Goal: Task Accomplishment & Management: Complete application form

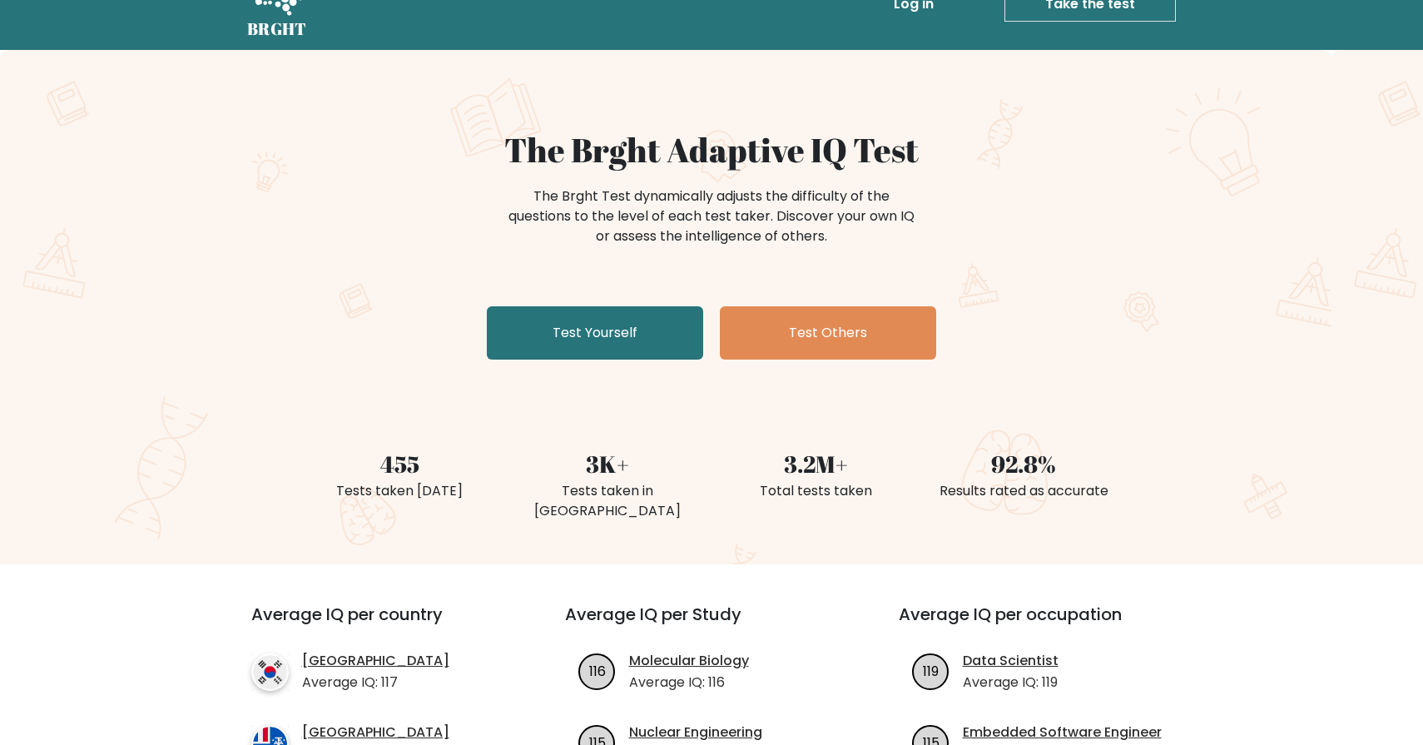
scroll to position [73, 0]
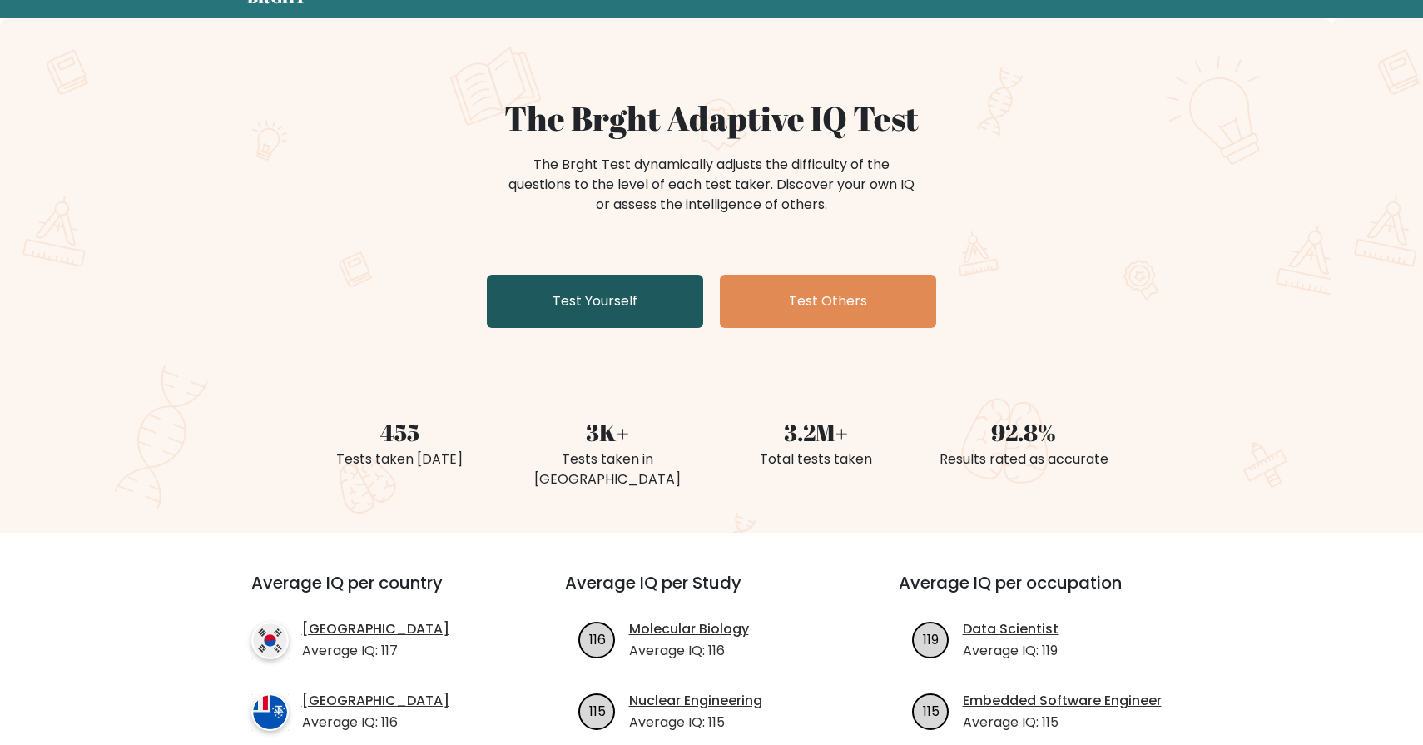
click at [588, 290] on link "Test Yourself" at bounding box center [595, 301] width 216 height 53
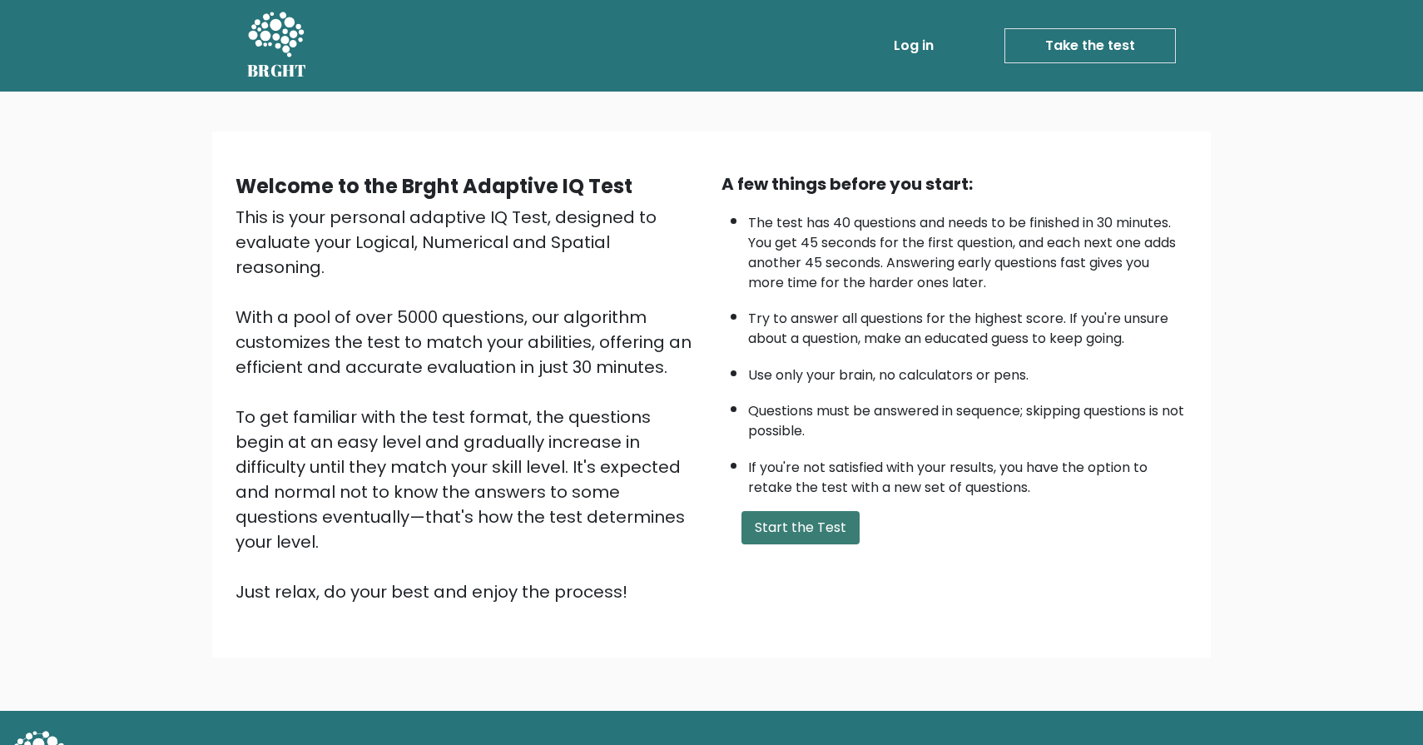
click at [785, 534] on button "Start the Test" at bounding box center [801, 527] width 118 height 33
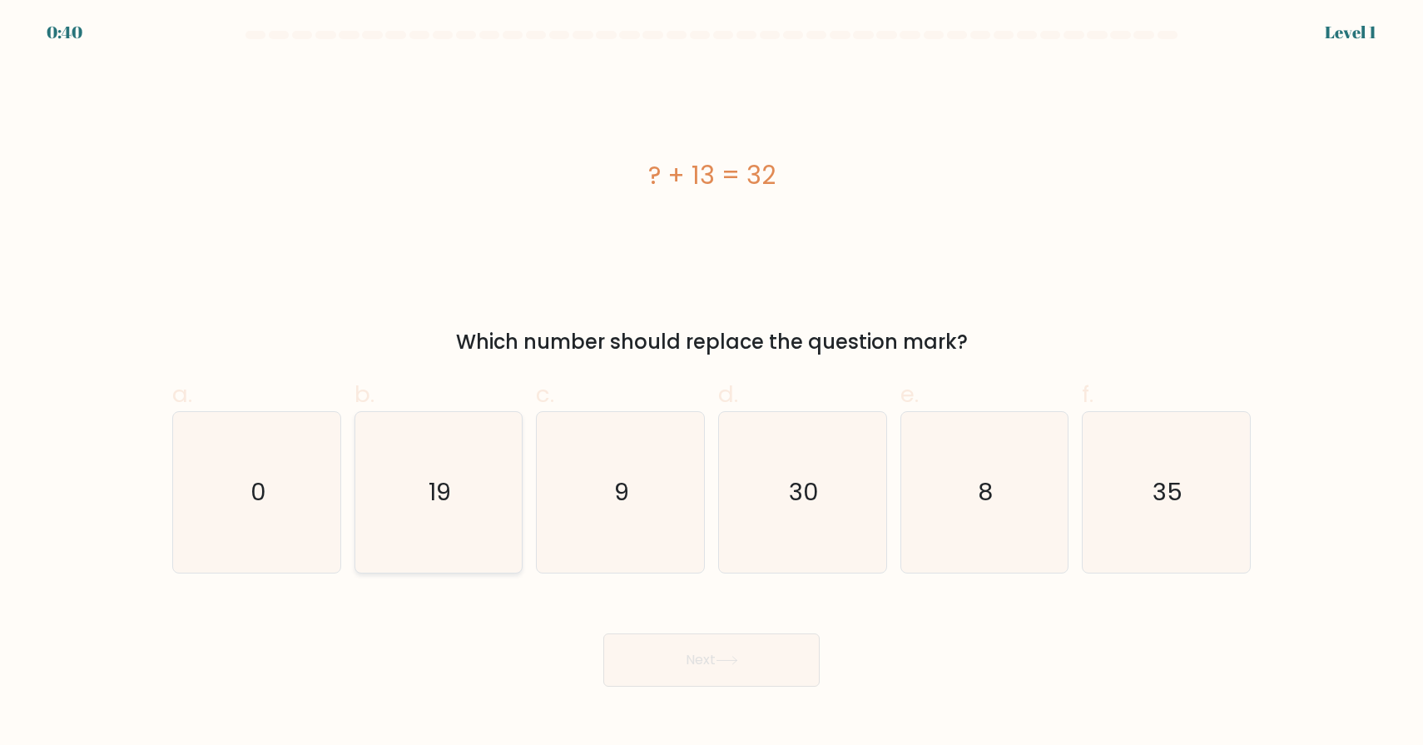
click at [471, 540] on icon "19" at bounding box center [438, 492] width 161 height 161
click at [712, 384] on input "b. 19" at bounding box center [712, 378] width 1 height 11
radio input "true"
click at [678, 659] on button "Next" at bounding box center [711, 659] width 216 height 53
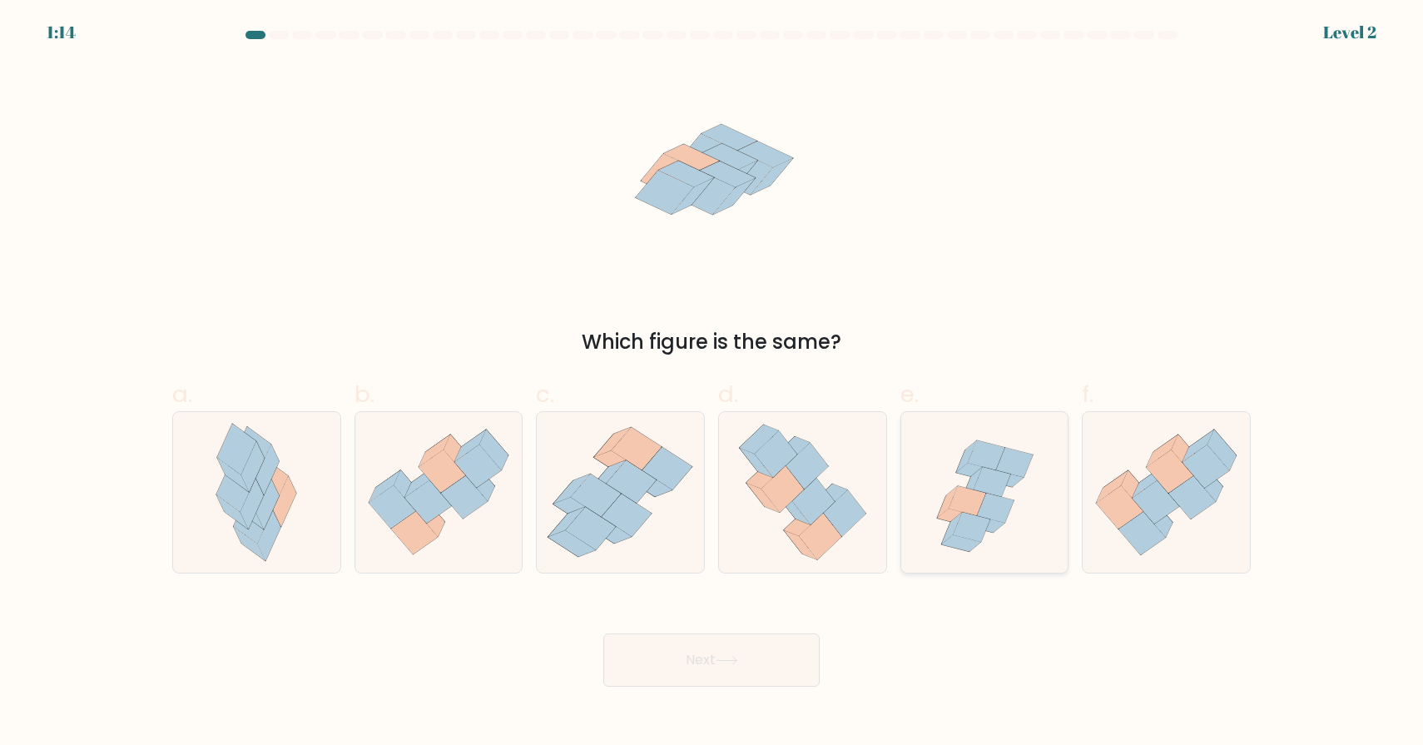
click at [977, 506] on icon at bounding box center [967, 501] width 37 height 30
click at [712, 384] on input "e." at bounding box center [712, 378] width 1 height 11
radio input "true"
click at [725, 662] on icon at bounding box center [727, 660] width 22 height 9
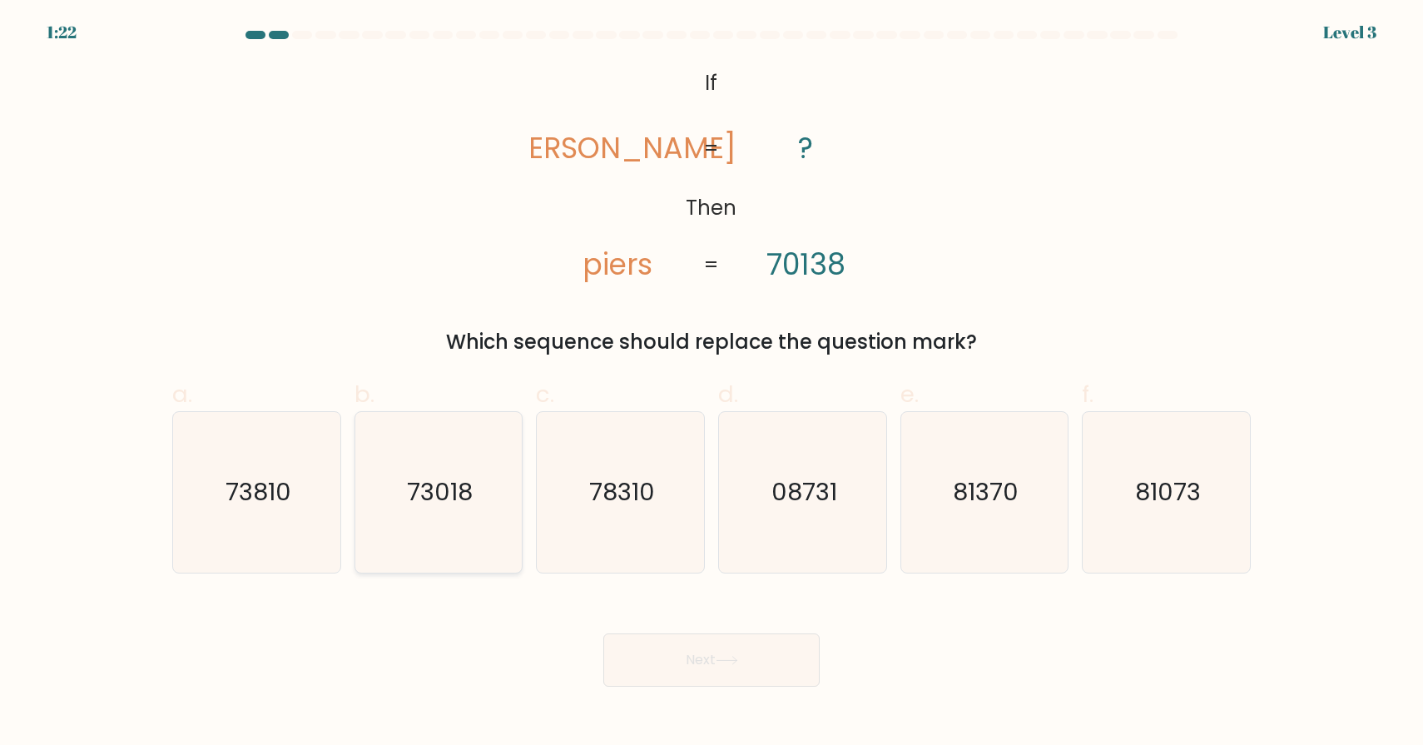
click at [443, 509] on icon "73018" at bounding box center [438, 492] width 161 height 161
click at [712, 384] on input "b. 73018" at bounding box center [712, 378] width 1 height 11
radio input "true"
click at [741, 655] on button "Next" at bounding box center [711, 659] width 216 height 53
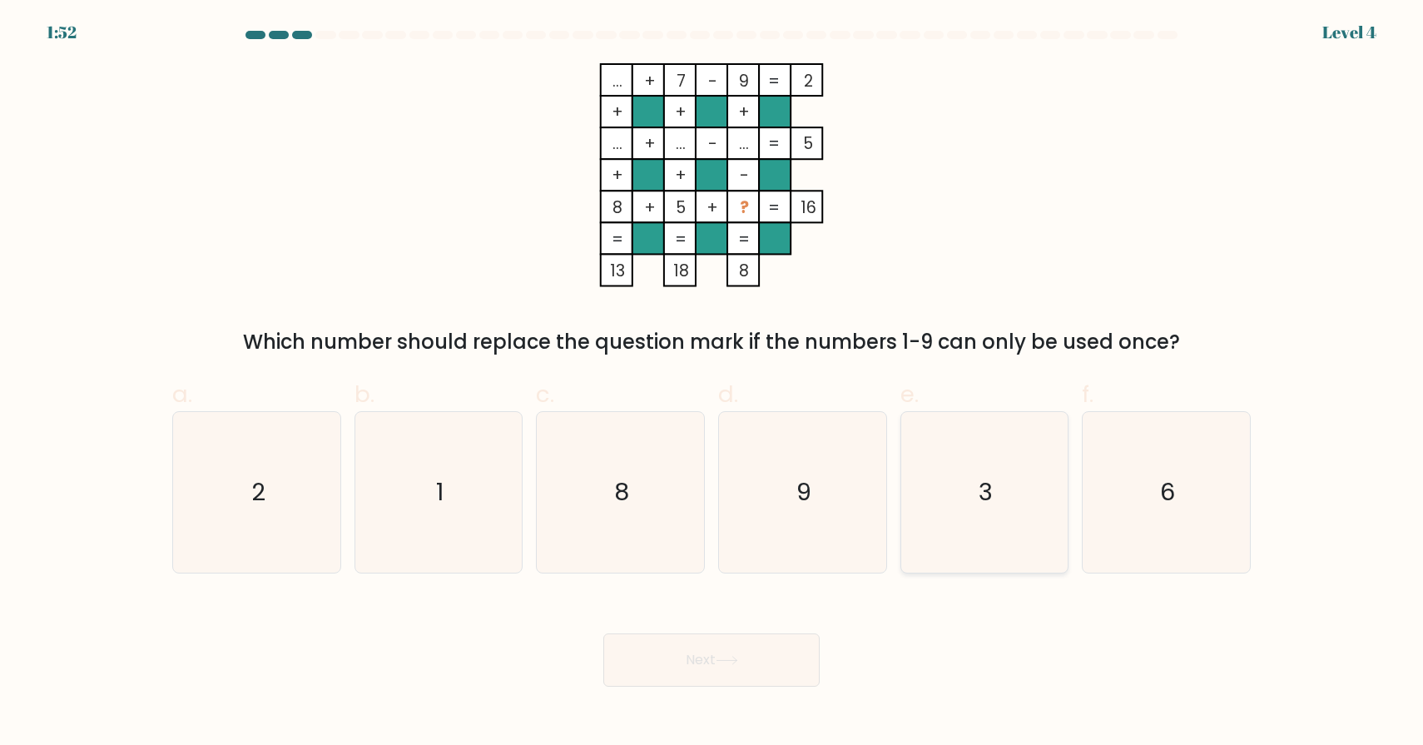
click at [969, 490] on icon "3" at bounding box center [984, 492] width 161 height 161
click at [712, 384] on input "e. 3" at bounding box center [712, 378] width 1 height 11
radio input "true"
click at [730, 654] on button "Next" at bounding box center [711, 659] width 216 height 53
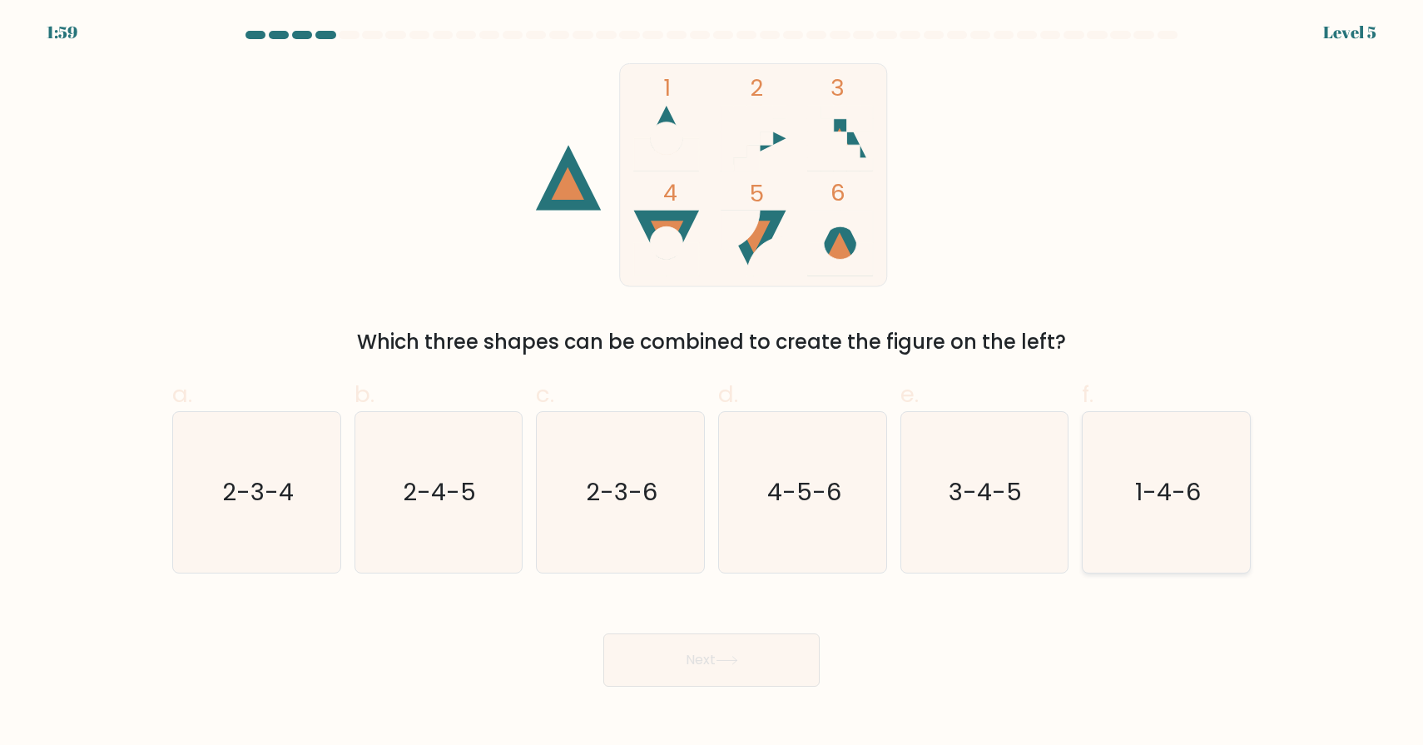
click at [1134, 506] on icon "1-4-6" at bounding box center [1166, 492] width 161 height 161
click at [712, 384] on input "f. 1-4-6" at bounding box center [712, 378] width 1 height 11
radio input "true"
click at [673, 683] on button "Next" at bounding box center [711, 659] width 216 height 53
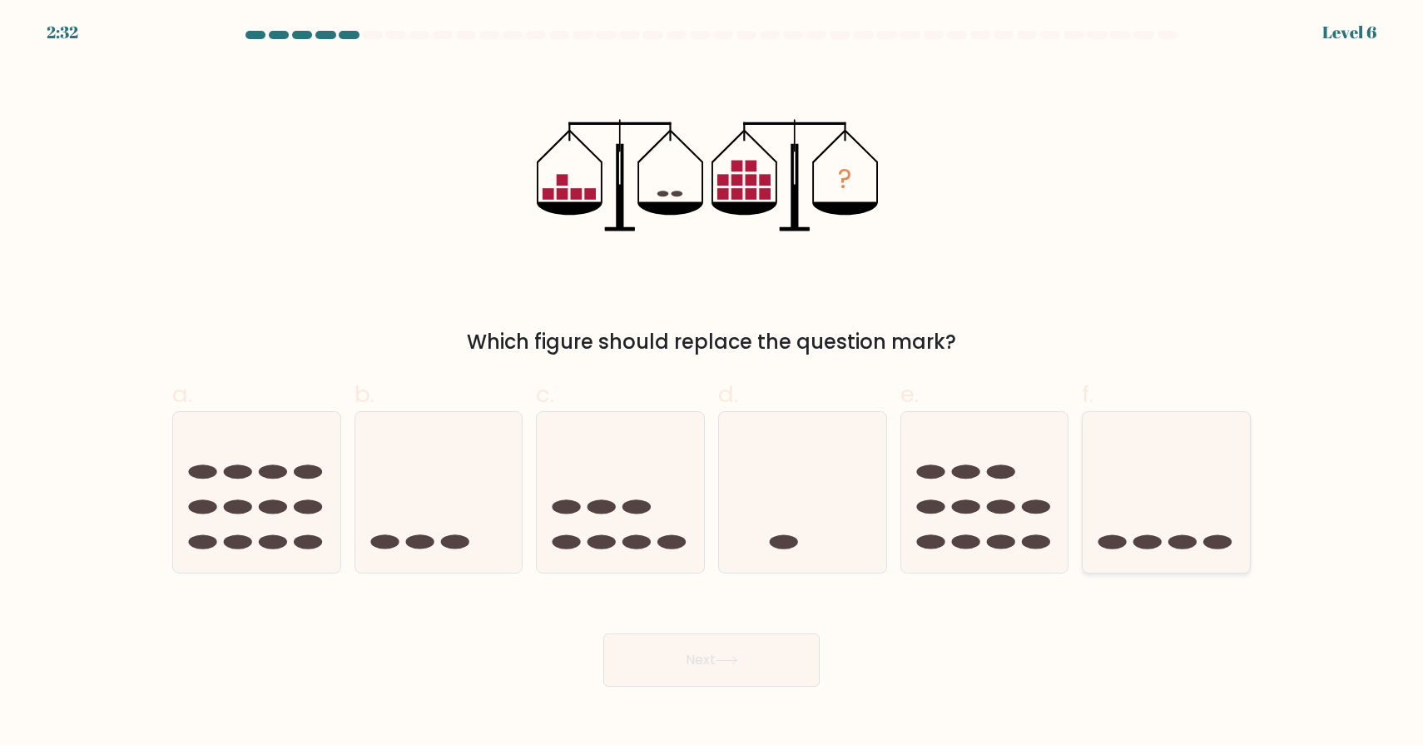
click at [1154, 484] on icon at bounding box center [1166, 492] width 167 height 138
click at [712, 384] on input "f." at bounding box center [712, 378] width 1 height 11
radio input "true"
click at [755, 674] on button "Next" at bounding box center [711, 659] width 216 height 53
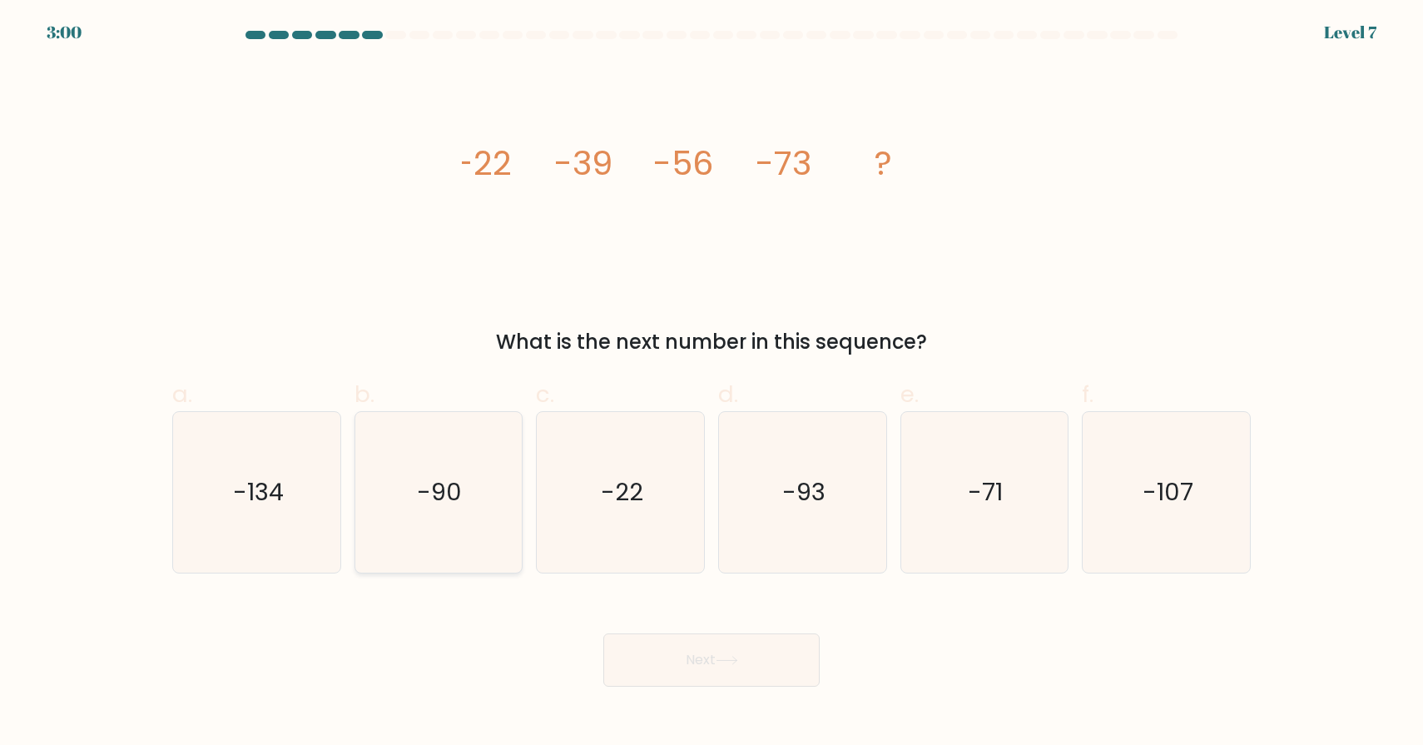
click at [434, 520] on icon "-90" at bounding box center [438, 492] width 161 height 161
click at [712, 384] on input "b. -90" at bounding box center [712, 378] width 1 height 11
radio input "true"
click at [676, 653] on button "Next" at bounding box center [711, 659] width 216 height 53
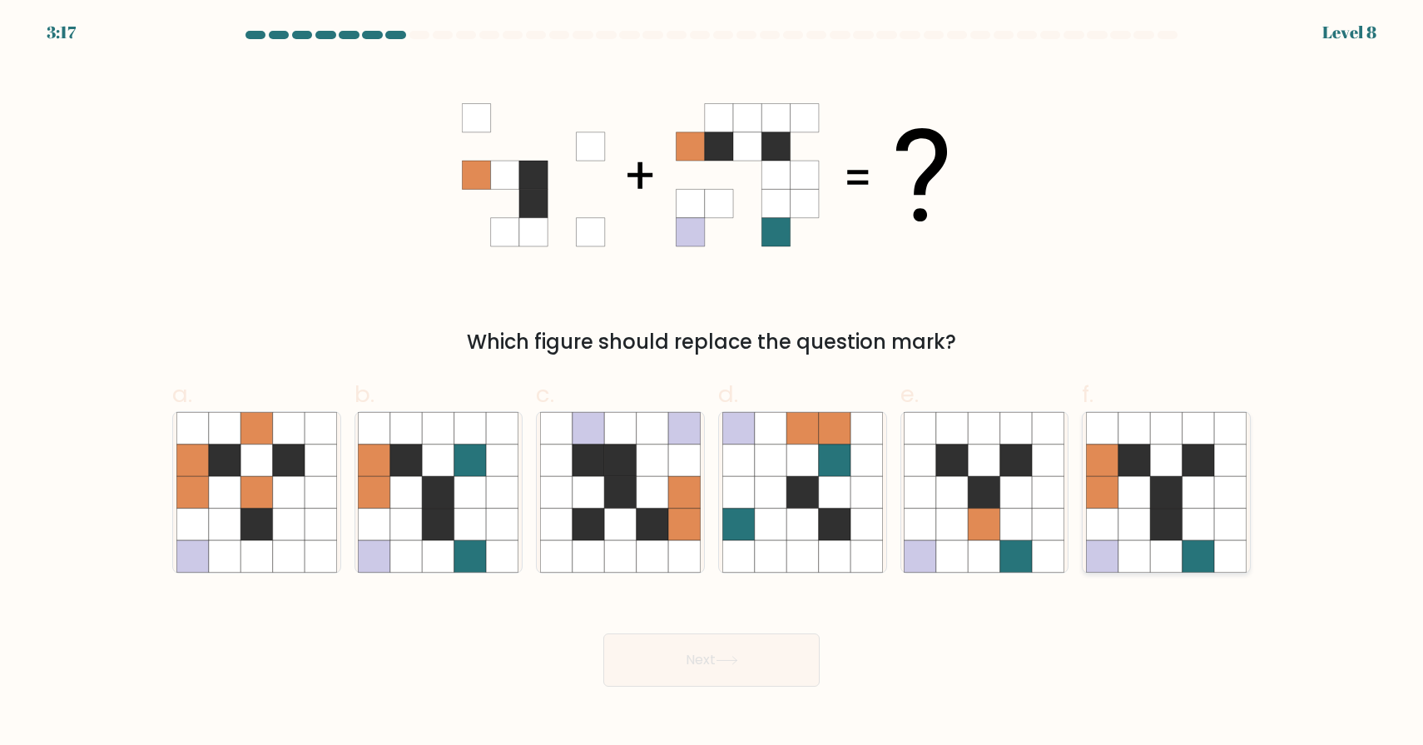
click at [1146, 499] on icon at bounding box center [1135, 492] width 32 height 32
click at [712, 384] on input "f." at bounding box center [712, 378] width 1 height 11
radio input "true"
click at [726, 666] on button "Next" at bounding box center [711, 659] width 216 height 53
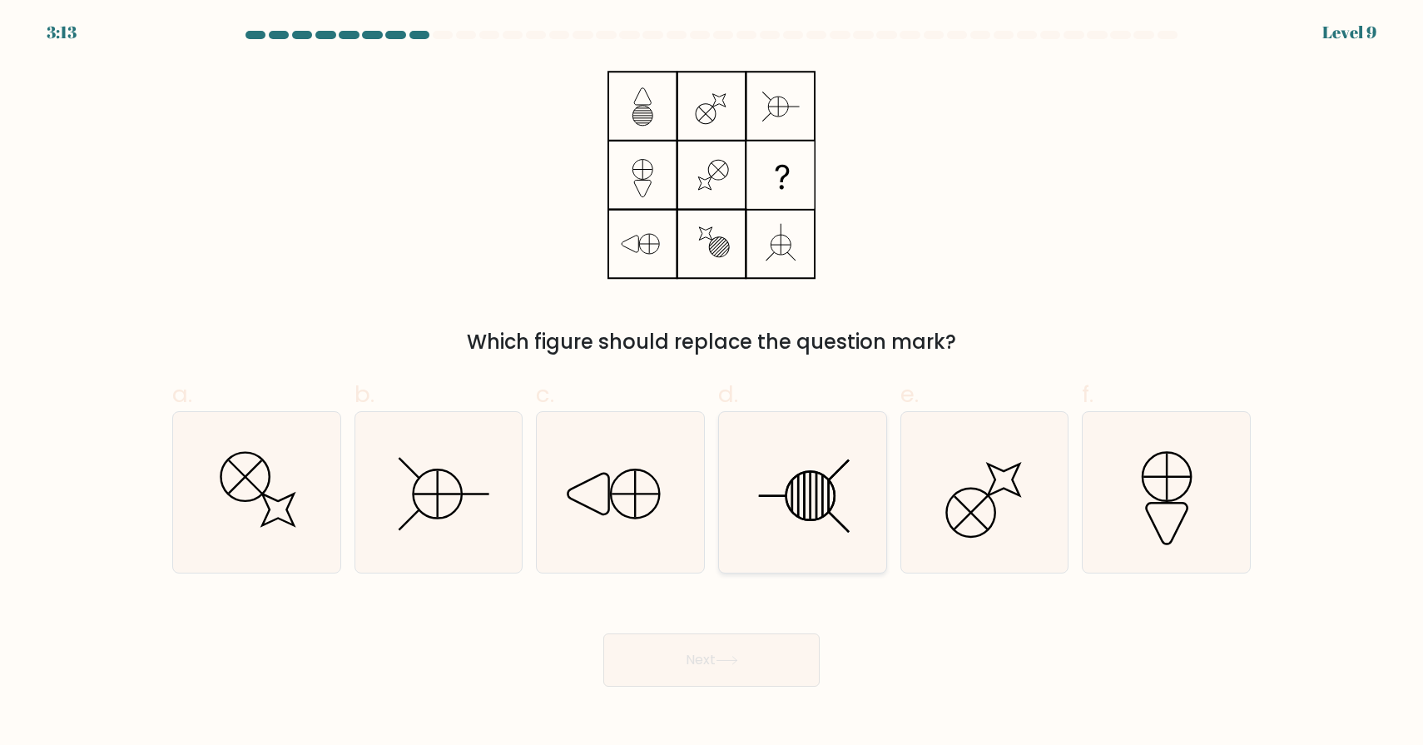
click at [807, 497] on icon at bounding box center [802, 492] width 161 height 161
click at [712, 384] on input "d." at bounding box center [712, 378] width 1 height 11
radio input "true"
click at [768, 671] on button "Next" at bounding box center [711, 659] width 216 height 53
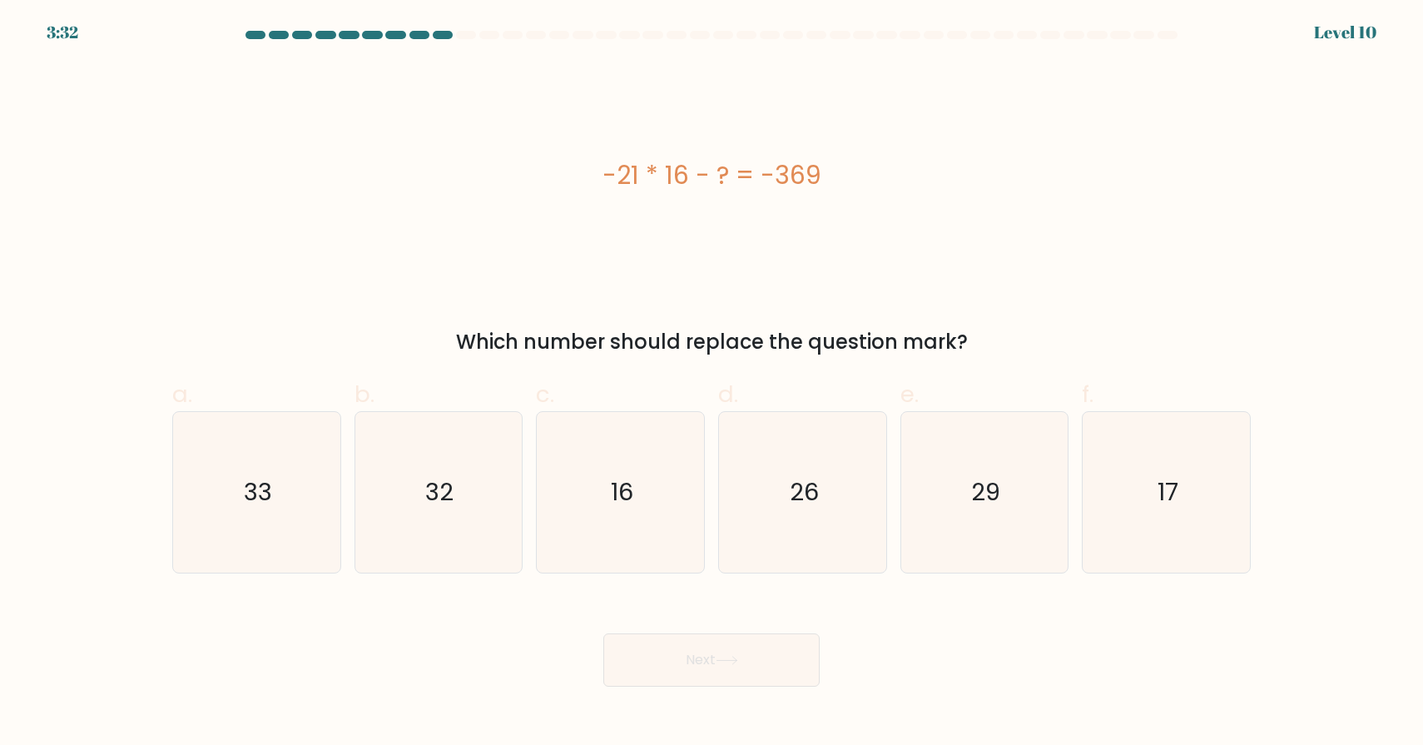
click at [548, 296] on div "-21 * 16 - ? = -369 Which number should replace the question mark?" at bounding box center [711, 210] width 1099 height 294
click at [256, 525] on icon "33" at bounding box center [256, 492] width 161 height 161
click at [712, 384] on input "a. 33" at bounding box center [712, 378] width 1 height 11
radio input "true"
click at [721, 661] on icon at bounding box center [727, 660] width 20 height 7
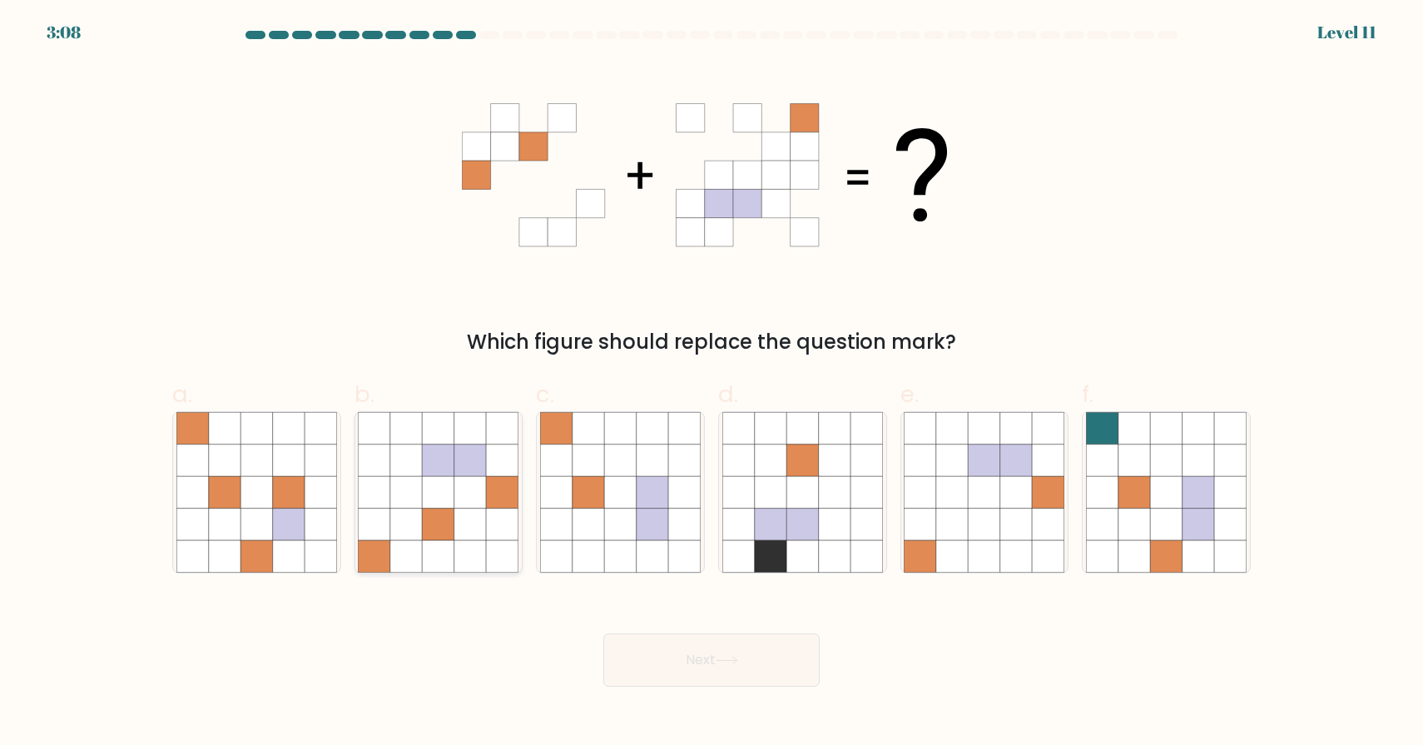
click at [447, 509] on icon at bounding box center [439, 525] width 32 height 32
click at [712, 384] on input "b." at bounding box center [712, 378] width 1 height 11
radio input "true"
click at [740, 666] on button "Next" at bounding box center [711, 659] width 216 height 53
